Goal: Transaction & Acquisition: Purchase product/service

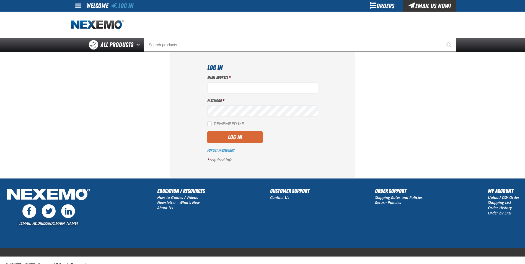
type input "spearce@vtaig.com"
click at [231, 137] on button "Log In" at bounding box center [234, 137] width 55 height 12
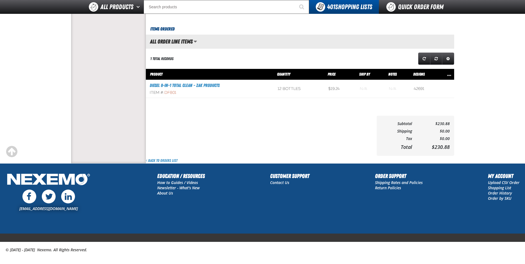
scroll to position [217, 0]
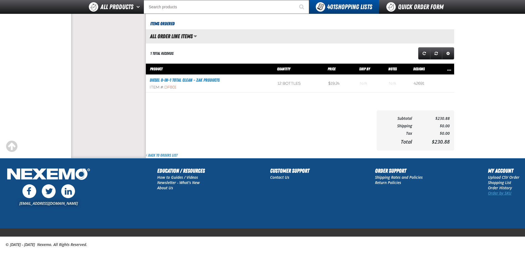
click at [495, 193] on link "Order by SKU" at bounding box center [500, 192] width 24 height 5
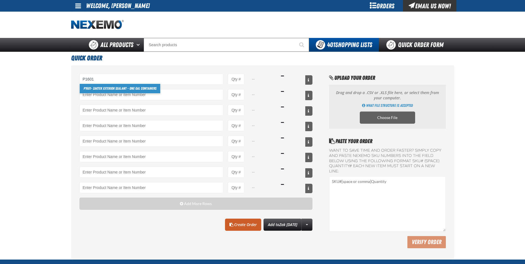
click at [104, 89] on link "P1601 - ZAKTEK Exterior Sealant - One Gal Containers" at bounding box center [120, 88] width 80 height 9
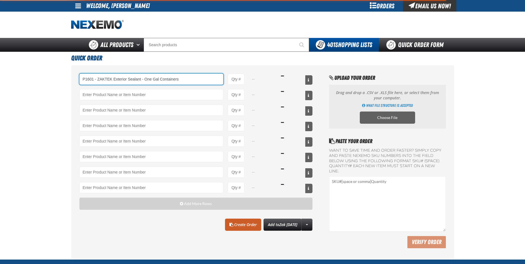
type input "P1601 - ZAKTEK Exterior Sealant - One Gal Containers"
type input "1"
select select "gallon"
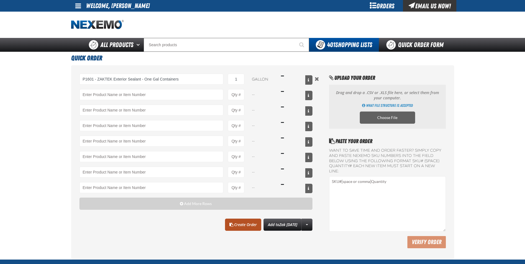
click at [236, 225] on link "Create Order" at bounding box center [243, 225] width 36 height 12
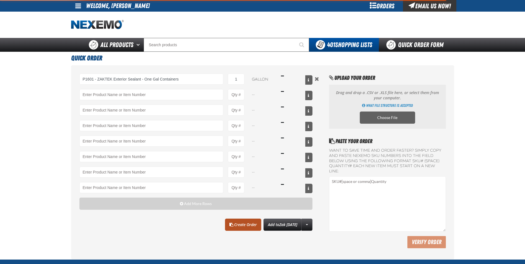
type input "P1601 - ZAKTEK Exterior Sealant - One Gal Containers"
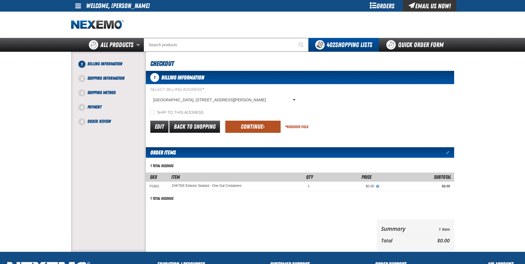
click at [243, 127] on button "Continue" at bounding box center [252, 127] width 55 height 12
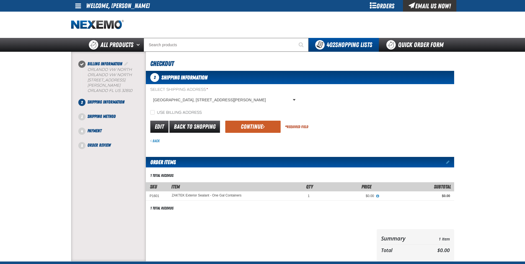
click at [243, 127] on button "Continue" at bounding box center [252, 127] width 55 height 12
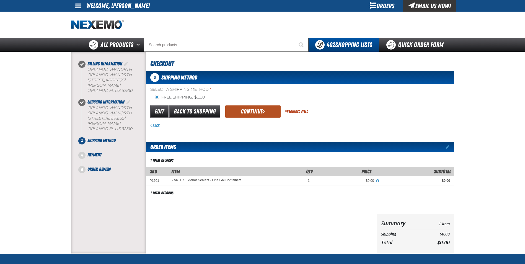
click at [253, 108] on button "Continue" at bounding box center [252, 111] width 55 height 12
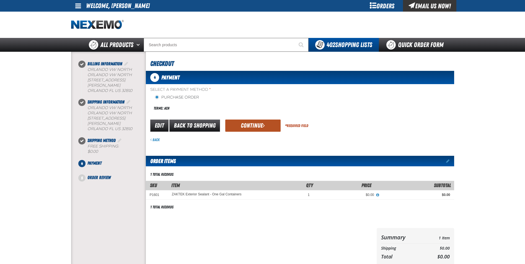
click at [268, 128] on button "Continue" at bounding box center [252, 126] width 55 height 12
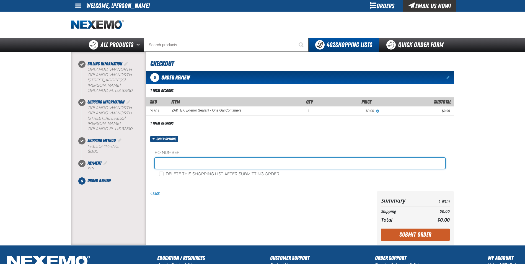
click at [165, 165] on input "text" at bounding box center [300, 163] width 290 height 11
type input "SHEILA"
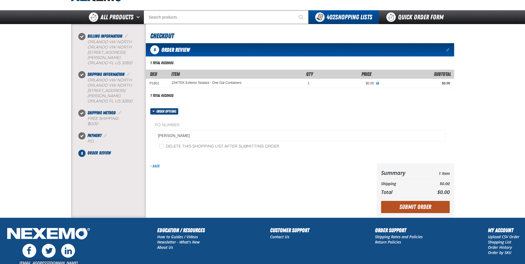
click at [399, 207] on button "Submit Order" at bounding box center [415, 207] width 69 height 12
